Goal: Use online tool/utility: Utilize a website feature to perform a specific function

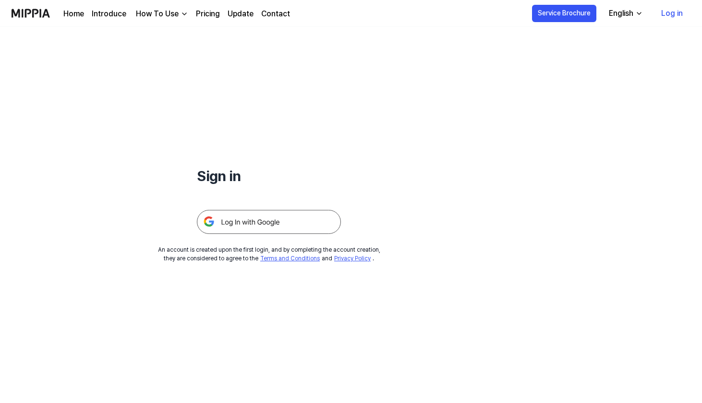
click at [665, 14] on link "Log in" at bounding box center [671, 13] width 37 height 27
click at [263, 227] on img at bounding box center [269, 222] width 144 height 24
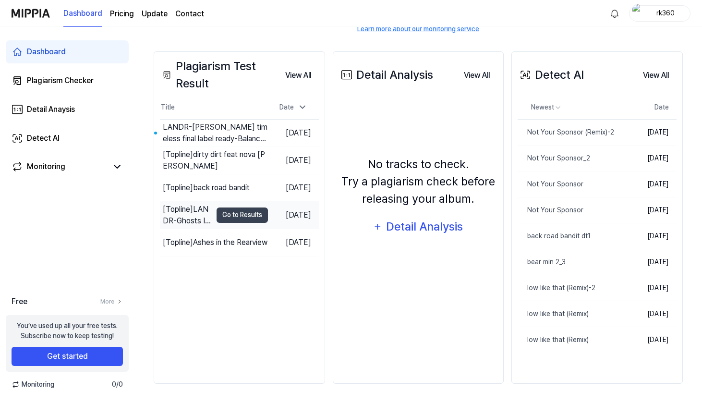
scroll to position [146, 0]
click at [74, 81] on div "Plagiarism Checker" at bounding box center [60, 81] width 67 height 12
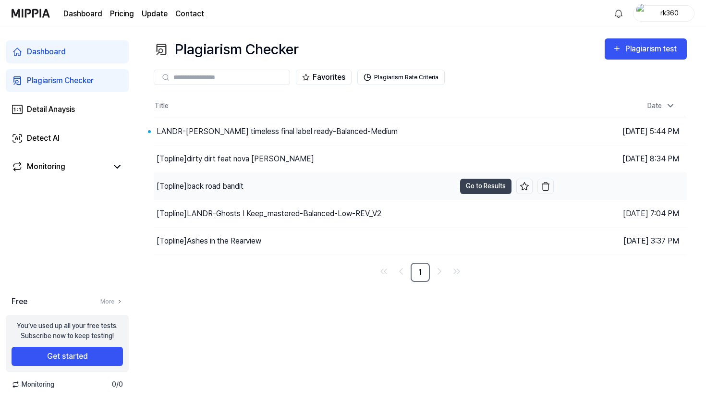
click at [219, 190] on div "[Topline] back road bandit" at bounding box center [199, 186] width 87 height 12
click at [464, 187] on button "Go to Results" at bounding box center [485, 186] width 51 height 15
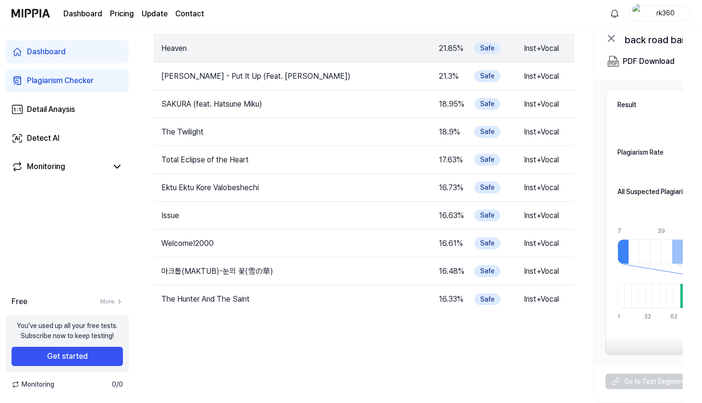
click at [68, 76] on div "Plagiarism Checker" at bounding box center [60, 81] width 67 height 12
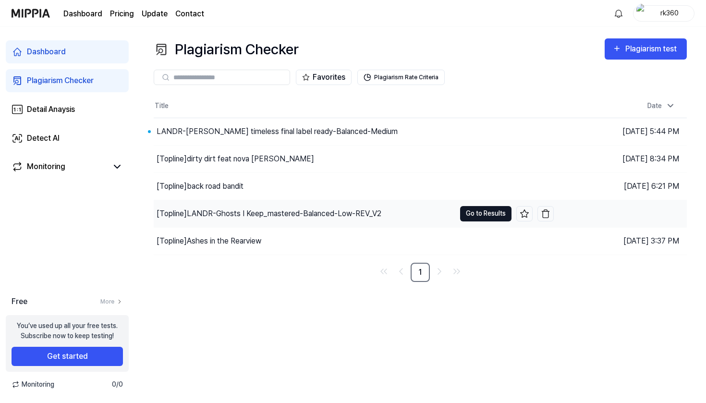
click at [462, 213] on button "Go to Results" at bounding box center [485, 213] width 51 height 15
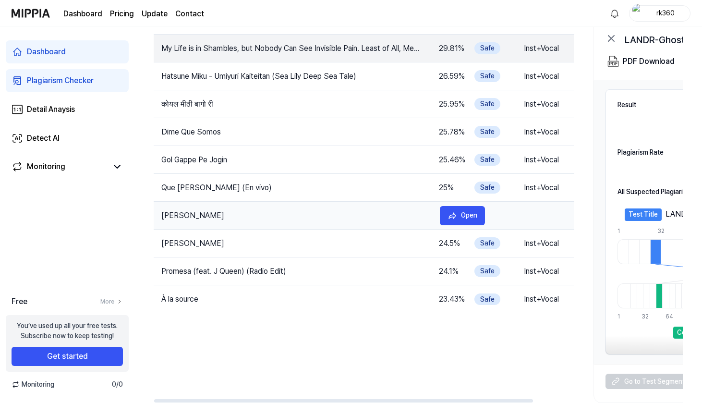
scroll to position [83, 0]
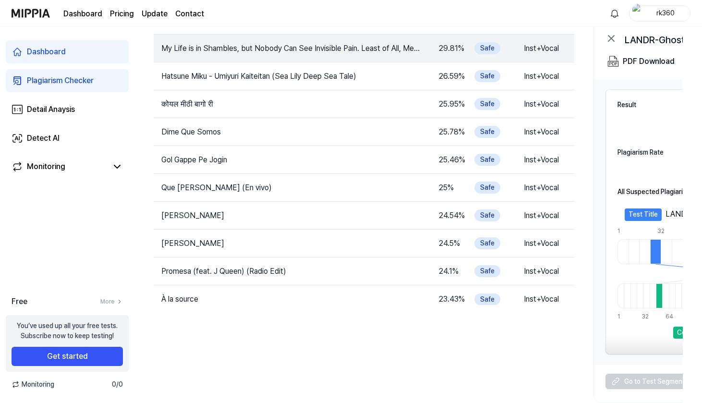
click at [42, 77] on div "Plagiarism Checker" at bounding box center [60, 81] width 67 height 12
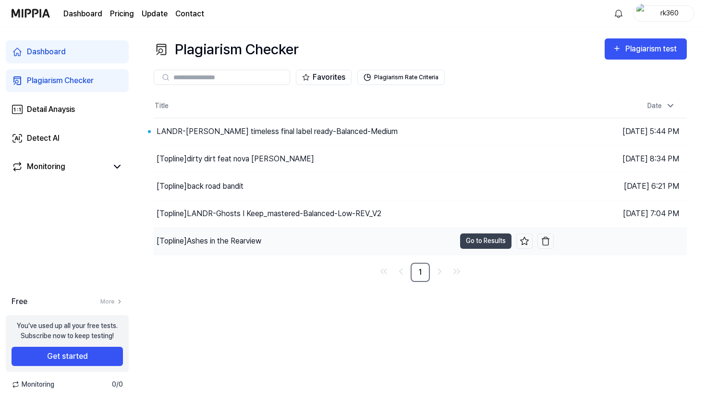
click at [227, 244] on div "[Topline] Ashes in the Rearview" at bounding box center [208, 241] width 105 height 12
click at [228, 240] on div "[Topline] Ashes in the Rearview" at bounding box center [213, 241] width 114 height 12
click at [473, 239] on button "Go to Results" at bounding box center [485, 240] width 51 height 15
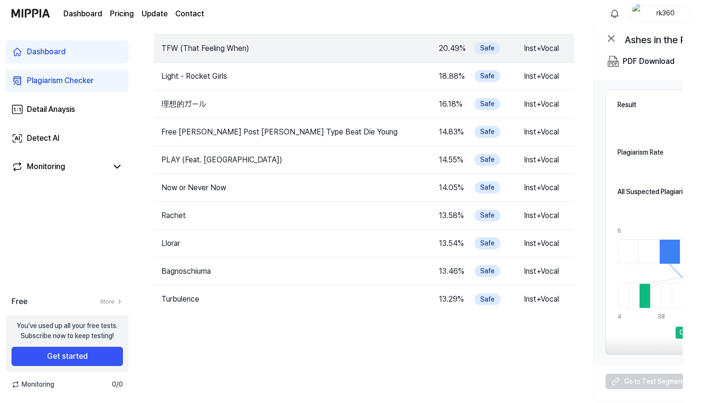
scroll to position [83, 0]
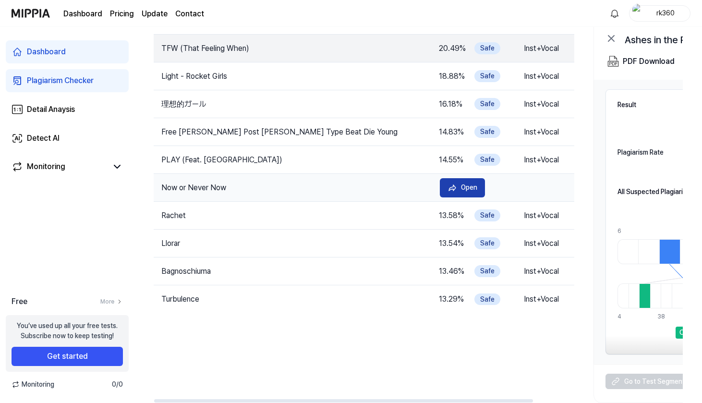
click at [465, 183] on div "Open" at bounding box center [469, 187] width 16 height 11
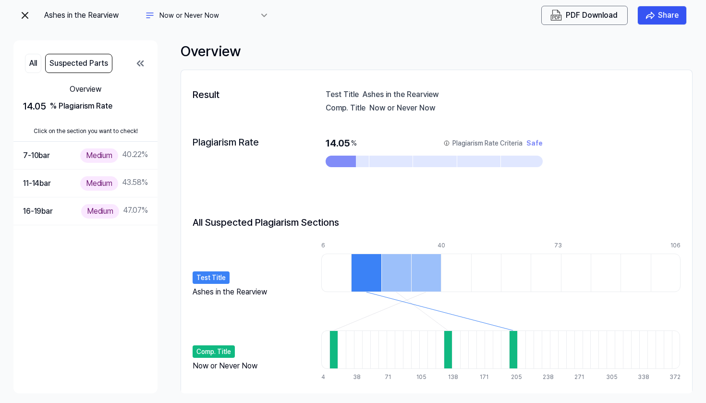
scroll to position [0, 0]
click at [79, 61] on button "Suspected Parts" at bounding box center [78, 63] width 67 height 19
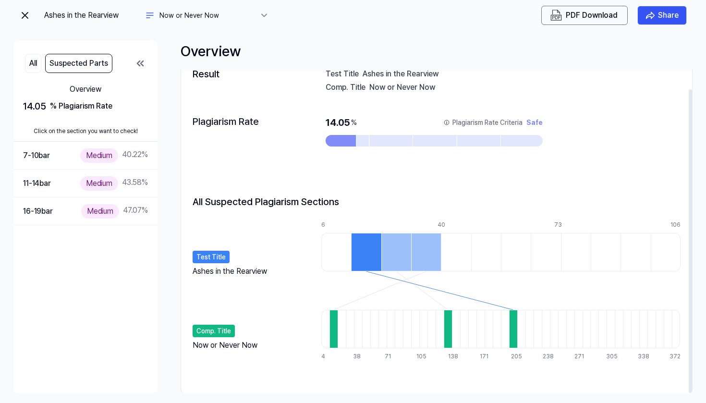
scroll to position [21, 0]
click at [95, 156] on div "Medium" at bounding box center [99, 155] width 38 height 14
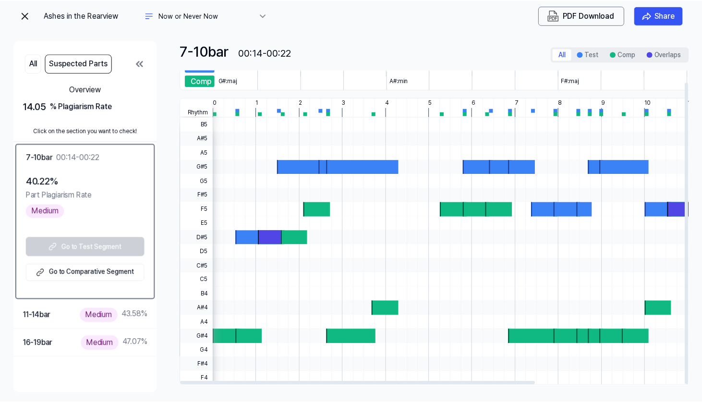
scroll to position [12, 0]
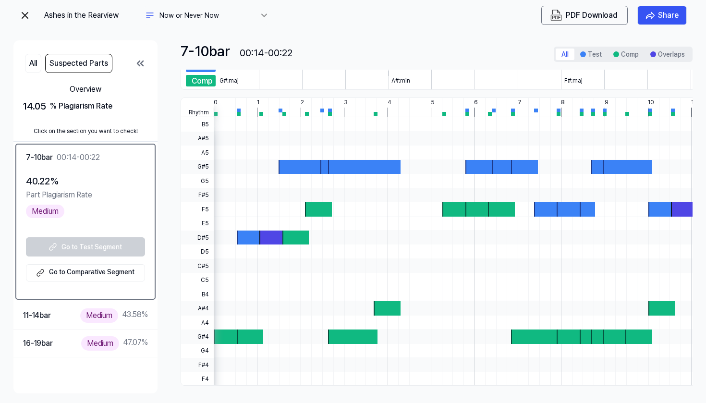
click at [25, 18] on img at bounding box center [25, 16] width 12 height 12
